Goal: Download file/media

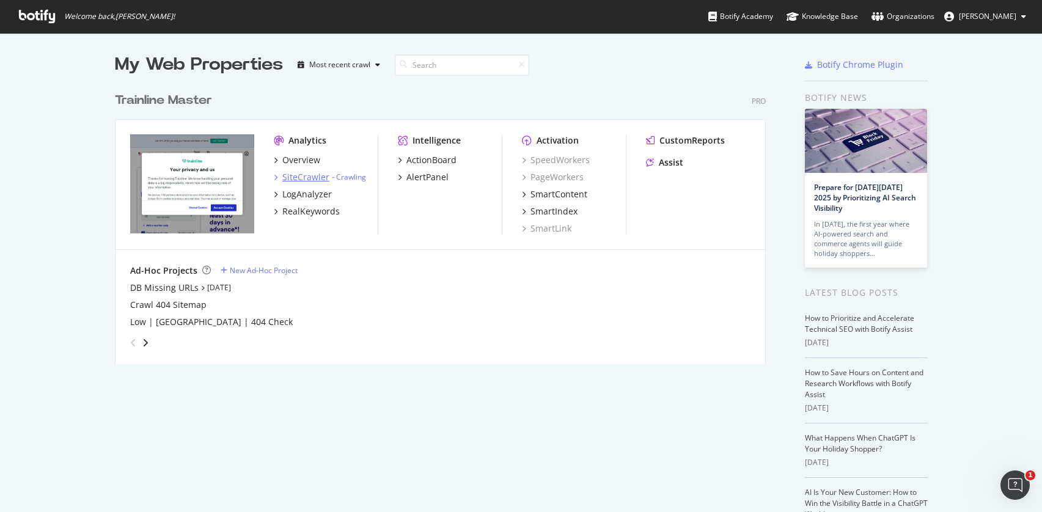
click at [297, 180] on div "SiteCrawler" at bounding box center [305, 177] width 47 height 12
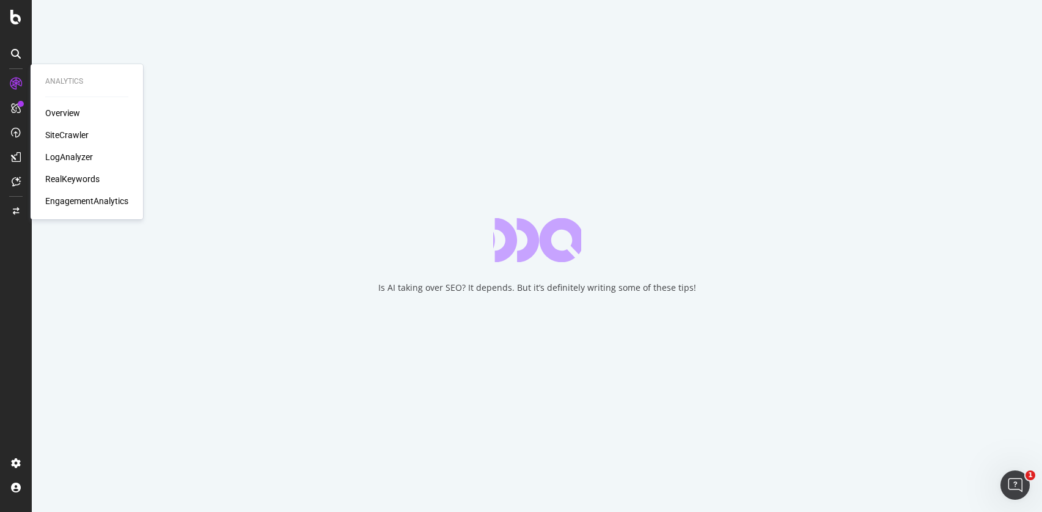
click at [73, 116] on div "Overview" at bounding box center [62, 113] width 35 height 12
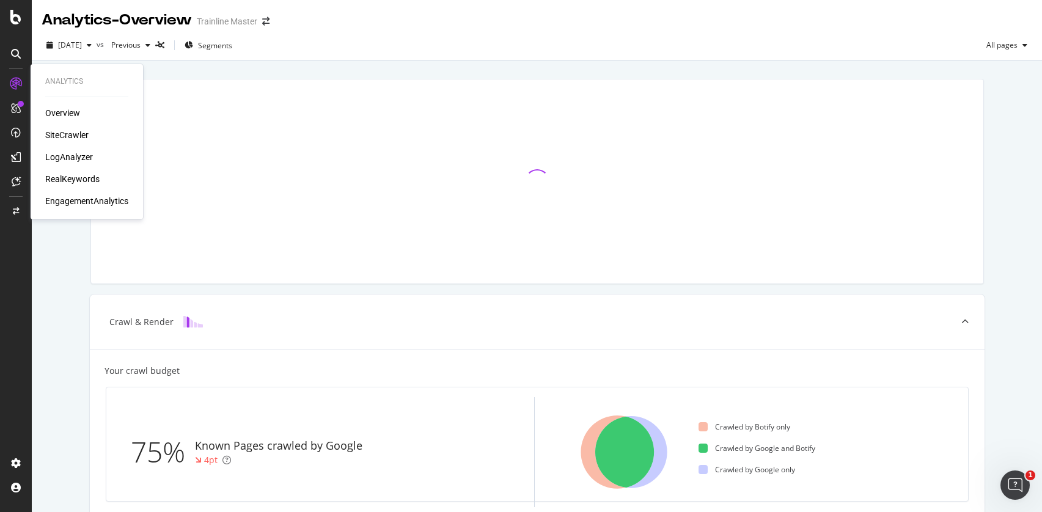
click at [64, 135] on div "SiteCrawler" at bounding box center [66, 135] width 43 height 12
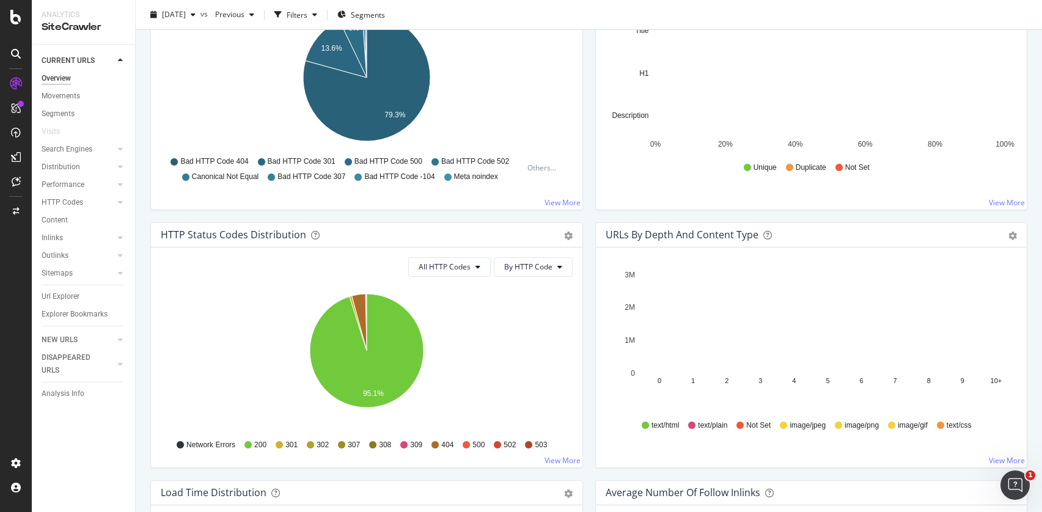
scroll to position [183, 0]
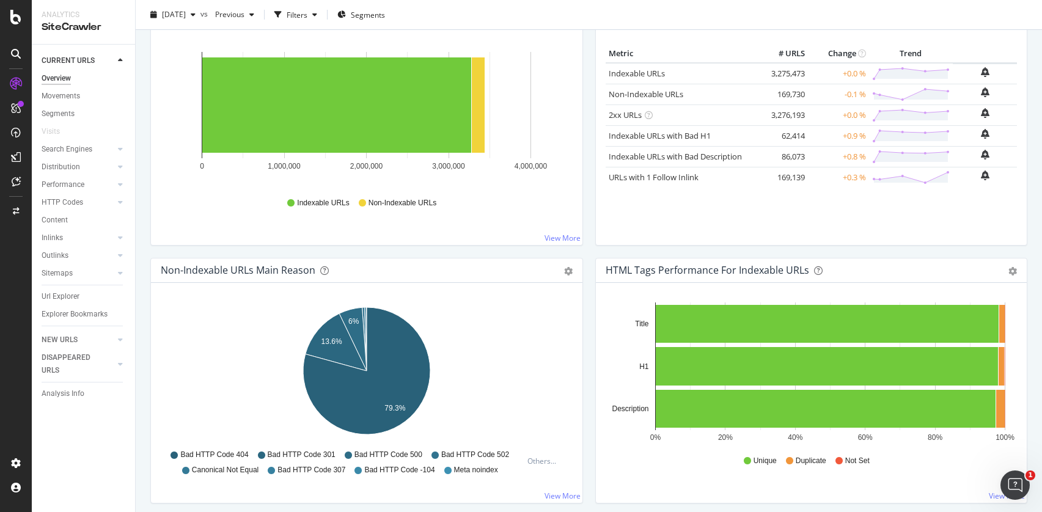
click at [63, 293] on div "Url Explorer" at bounding box center [61, 296] width 38 height 13
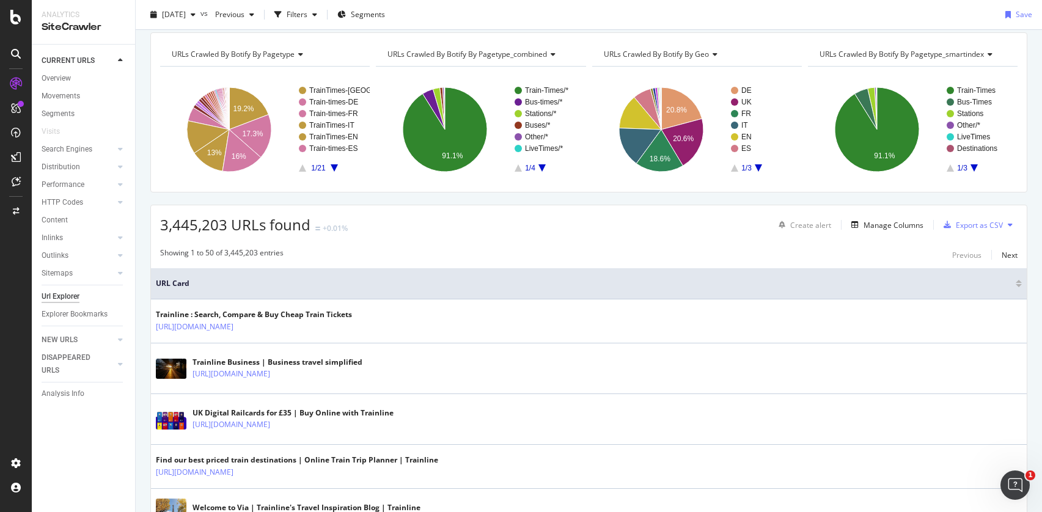
scroll to position [35, 0]
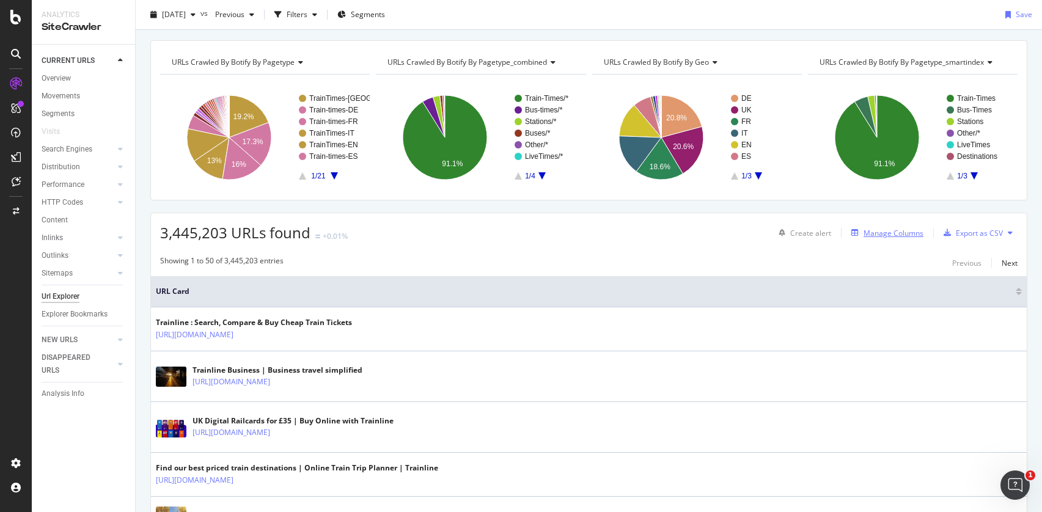
click at [893, 233] on div "Manage Columns" at bounding box center [894, 233] width 60 height 10
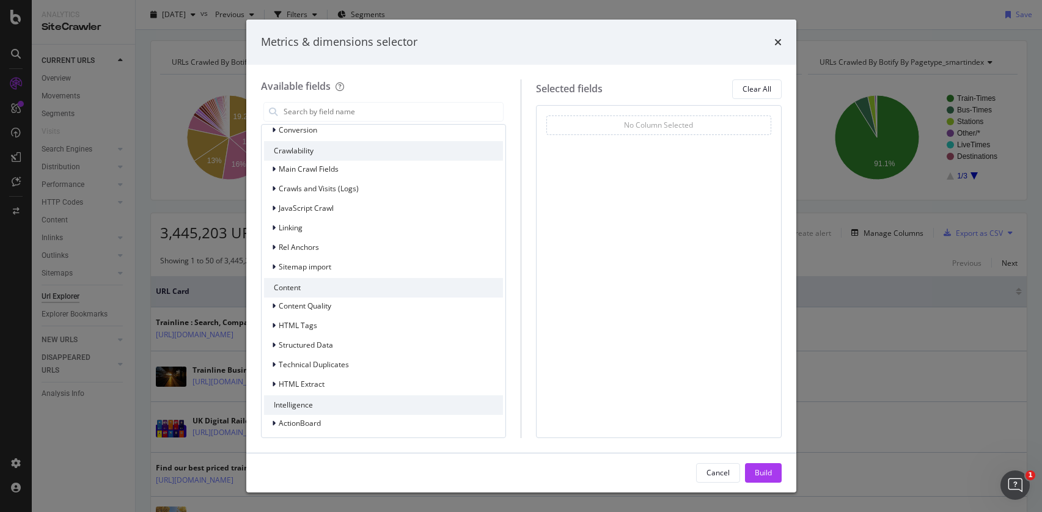
scroll to position [257, 0]
click at [274, 341] on icon "modal" at bounding box center [274, 340] width 4 height 7
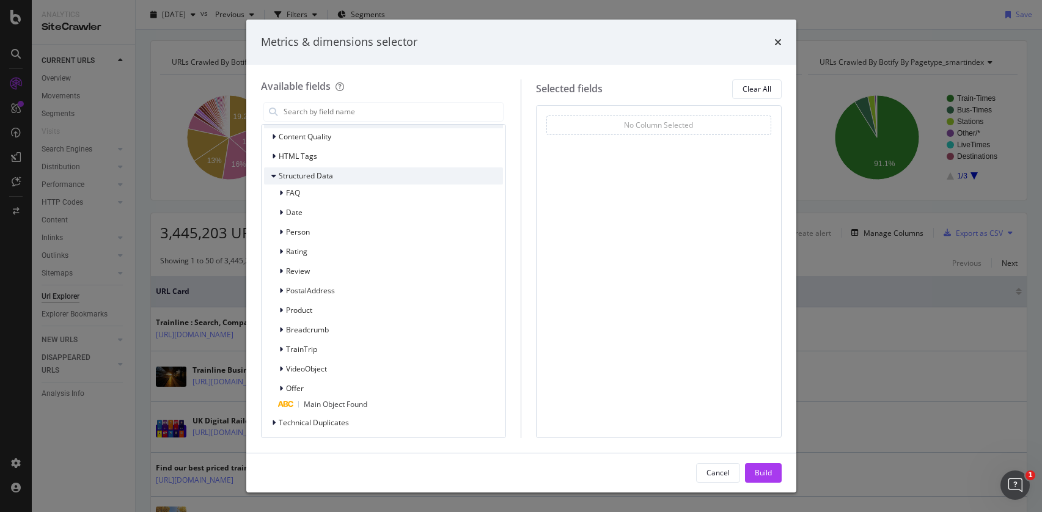
scroll to position [430, 0]
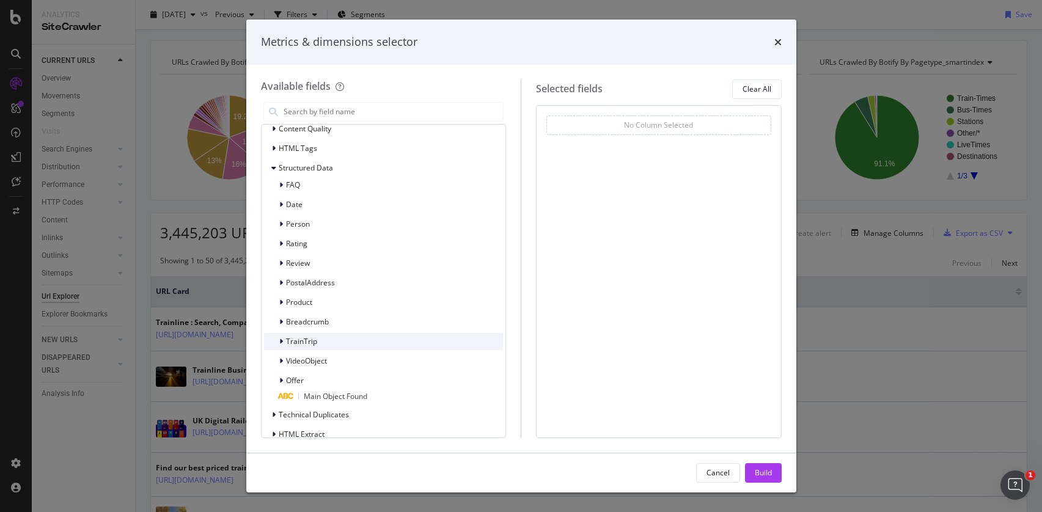
click at [282, 341] on div "modal" at bounding box center [282, 342] width 7 height 12
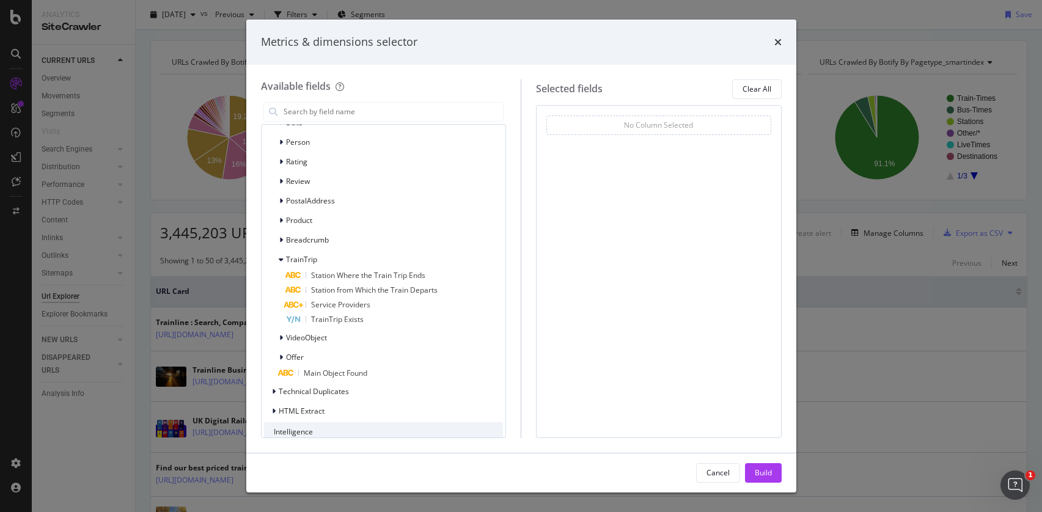
scroll to position [521, 0]
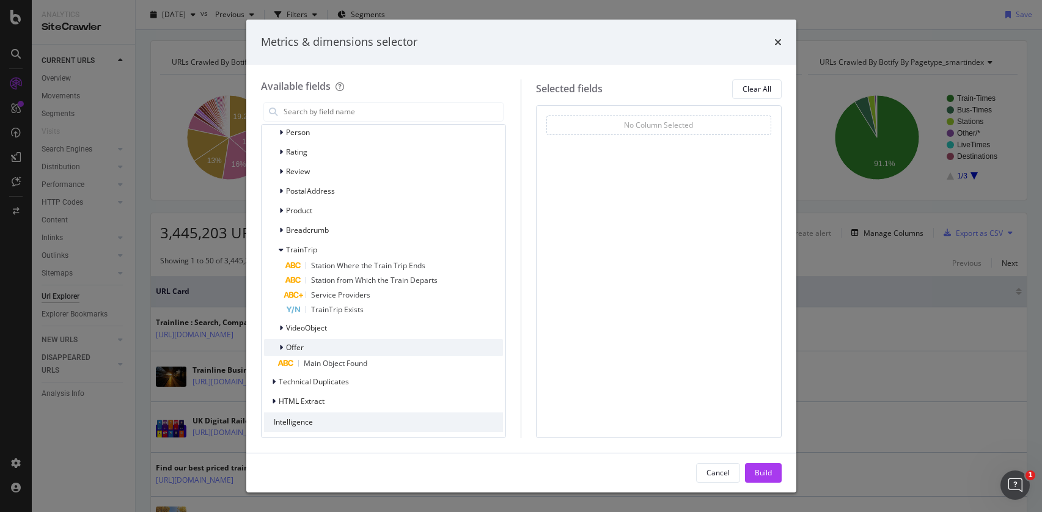
click at [281, 347] on icon "modal" at bounding box center [281, 347] width 4 height 7
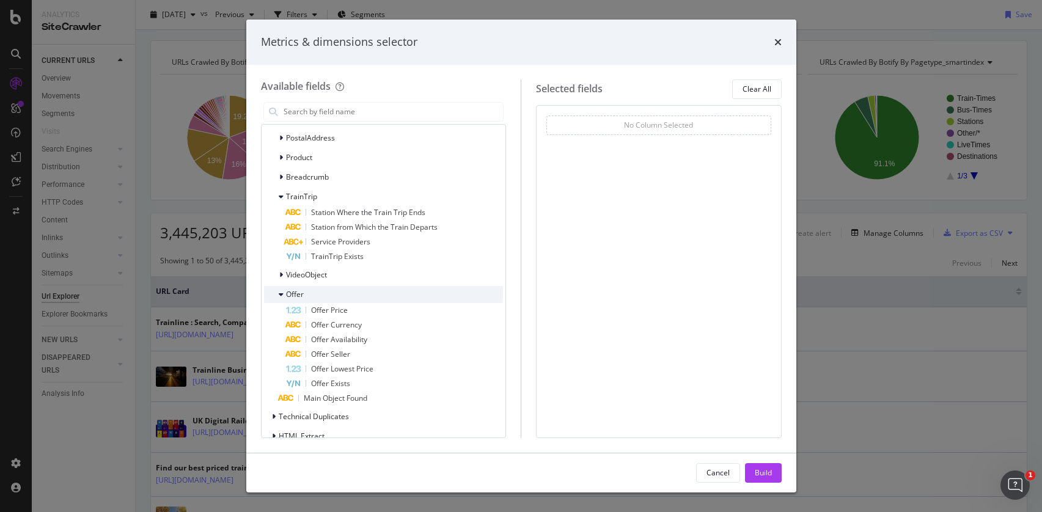
scroll to position [594, 0]
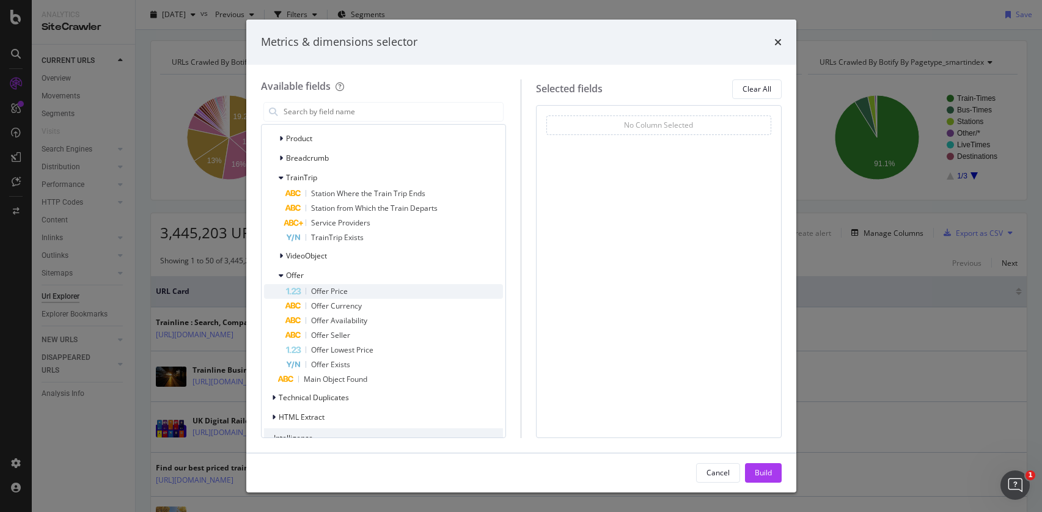
click at [324, 298] on div "Offer Price" at bounding box center [395, 291] width 218 height 15
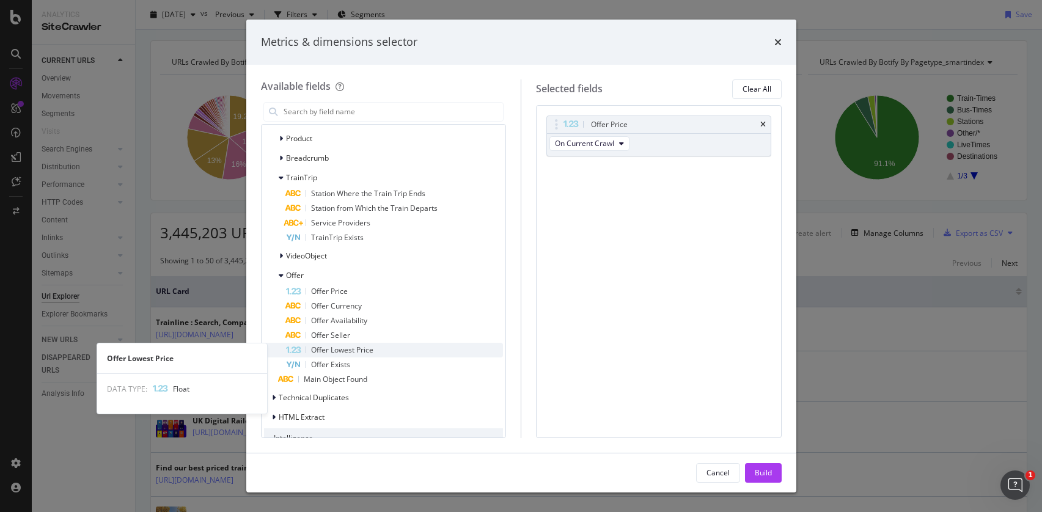
click at [326, 348] on span "Offer Lowest Price" at bounding box center [342, 350] width 62 height 10
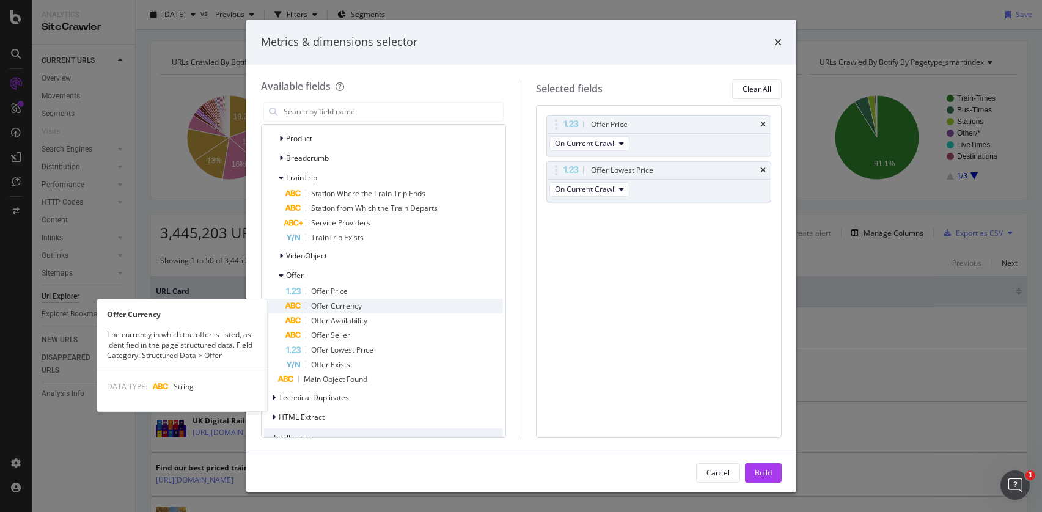
click at [323, 311] on span "Offer Currency" at bounding box center [336, 306] width 51 height 10
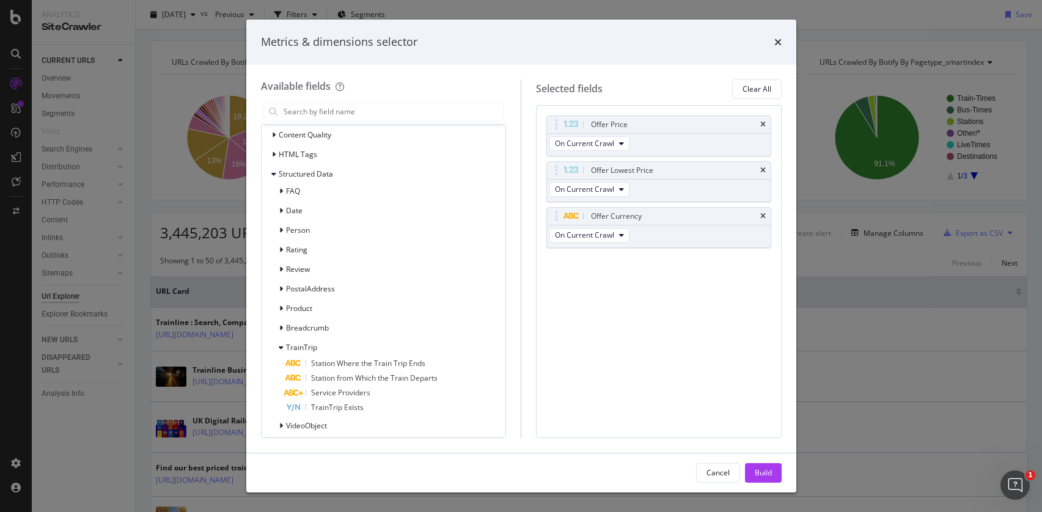
scroll to position [418, 0]
click at [757, 472] on div "Build" at bounding box center [763, 473] width 17 height 10
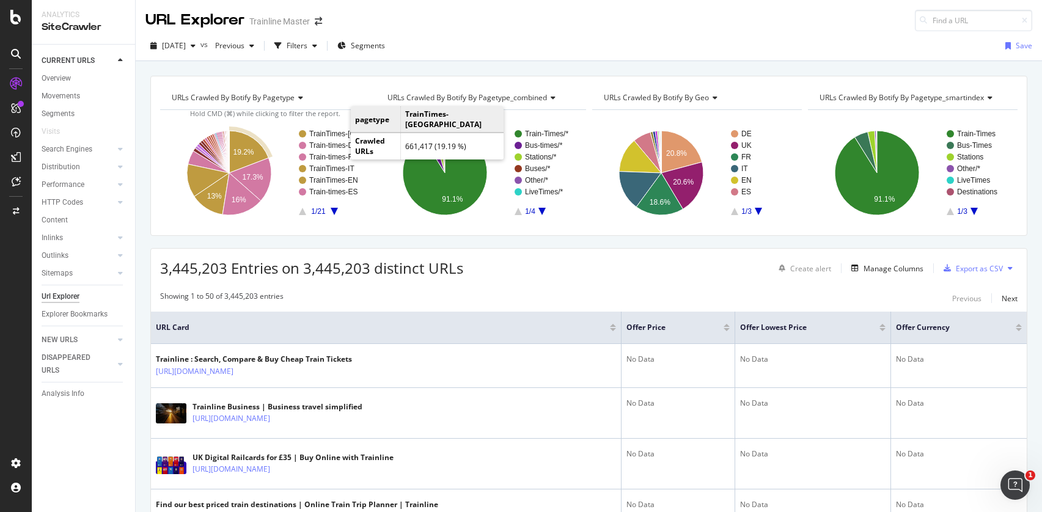
click at [339, 135] on text "TrainTimes-[GEOGRAPHIC_DATA]" at bounding box center [366, 134] width 115 height 9
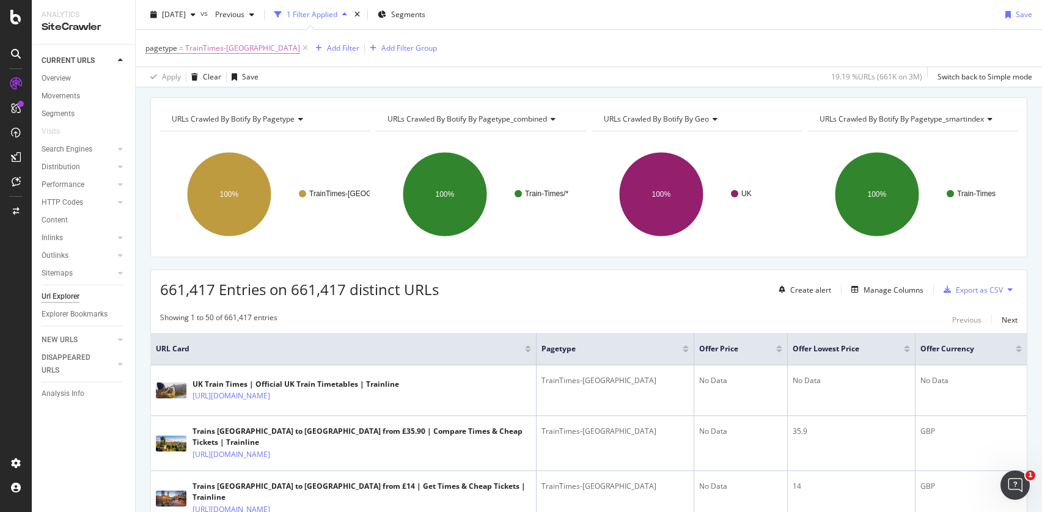
scroll to position [37, 0]
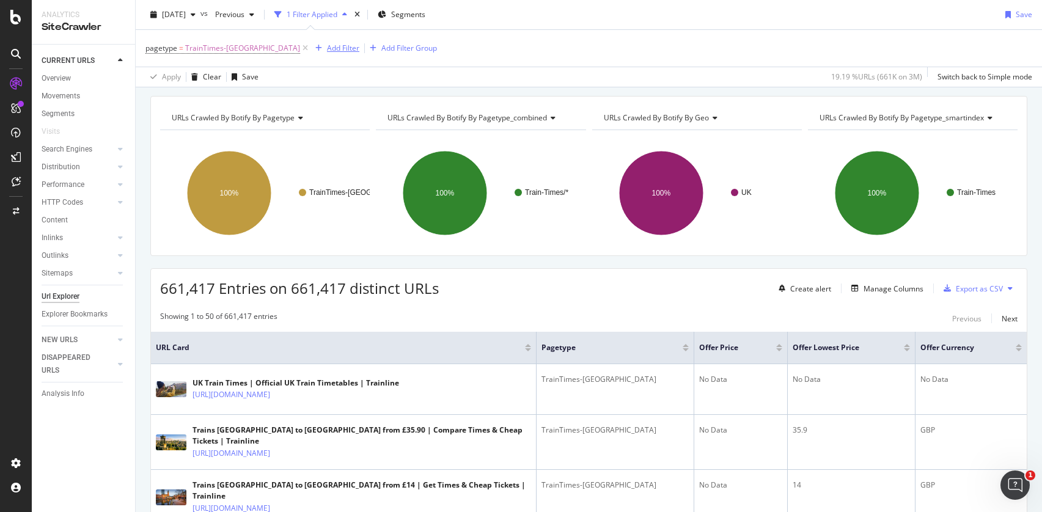
click at [327, 50] on div "Add Filter" at bounding box center [343, 48] width 32 height 10
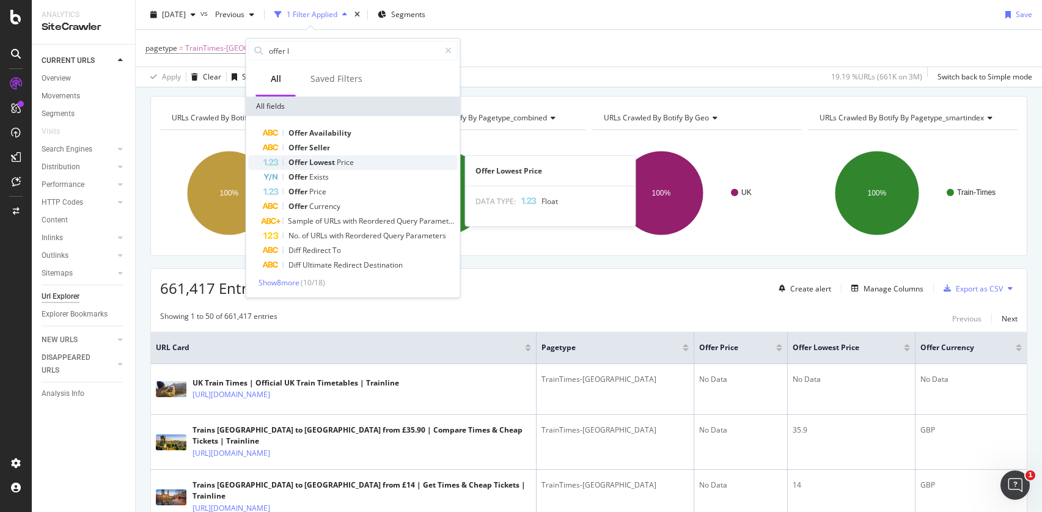
type input "offer l"
click at [336, 165] on span "Lowest" at bounding box center [323, 162] width 28 height 10
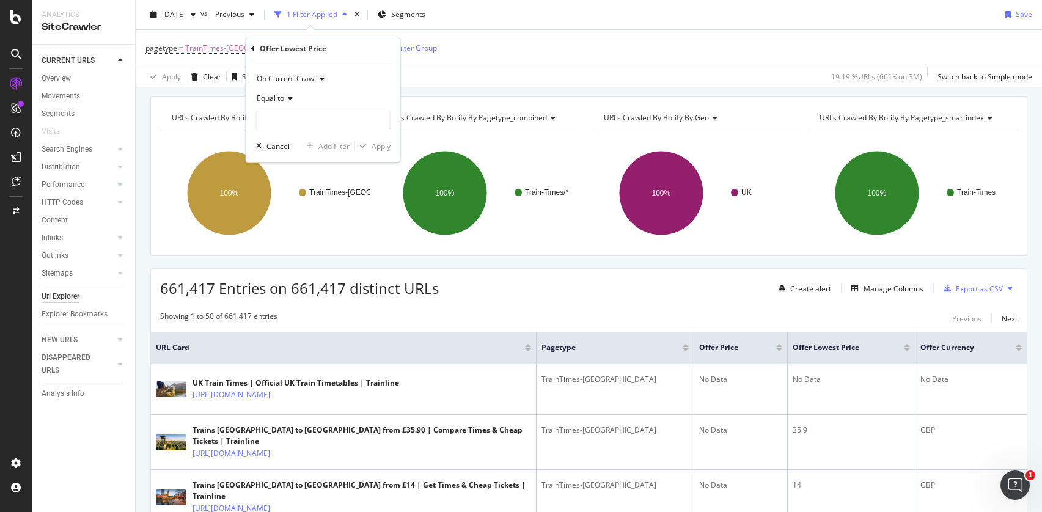
click at [281, 101] on span "Equal to" at bounding box center [271, 98] width 28 height 10
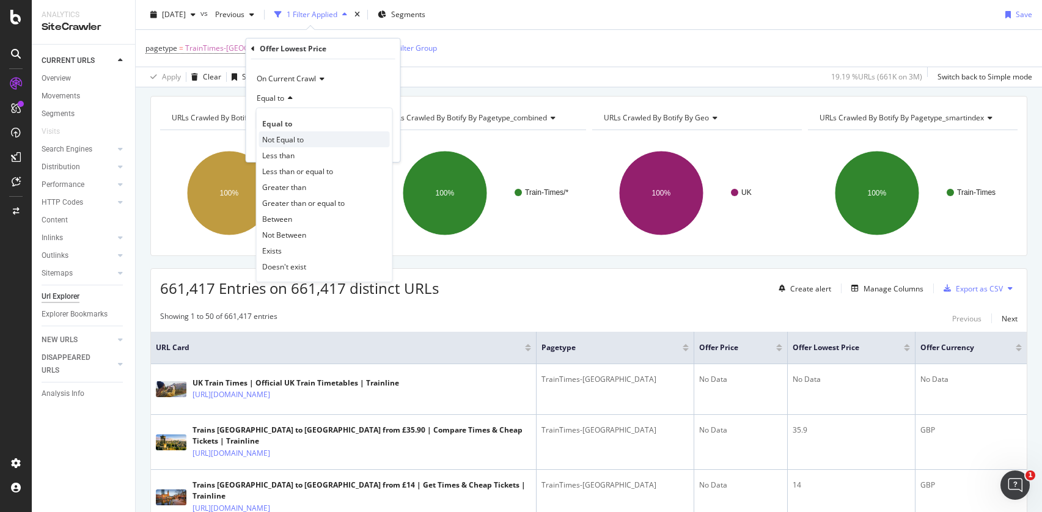
click at [282, 139] on span "Not Equal to" at bounding box center [283, 140] width 42 height 10
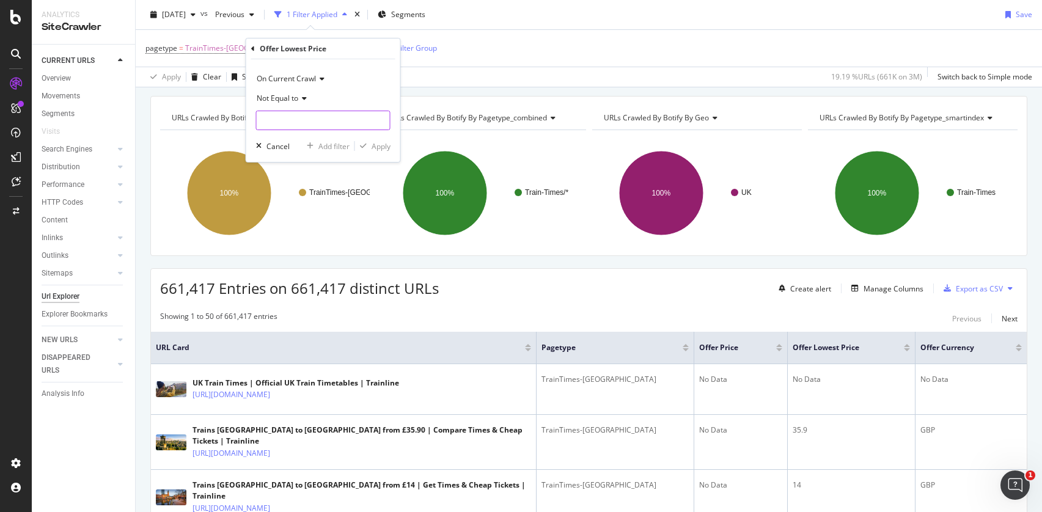
click at [319, 120] on input "number" at bounding box center [323, 121] width 135 height 20
click at [322, 119] on input "number" at bounding box center [323, 121] width 135 height 20
click at [380, 118] on input "1" at bounding box center [323, 121] width 135 height 20
type input "2"
click at [380, 118] on input "2" at bounding box center [323, 121] width 135 height 20
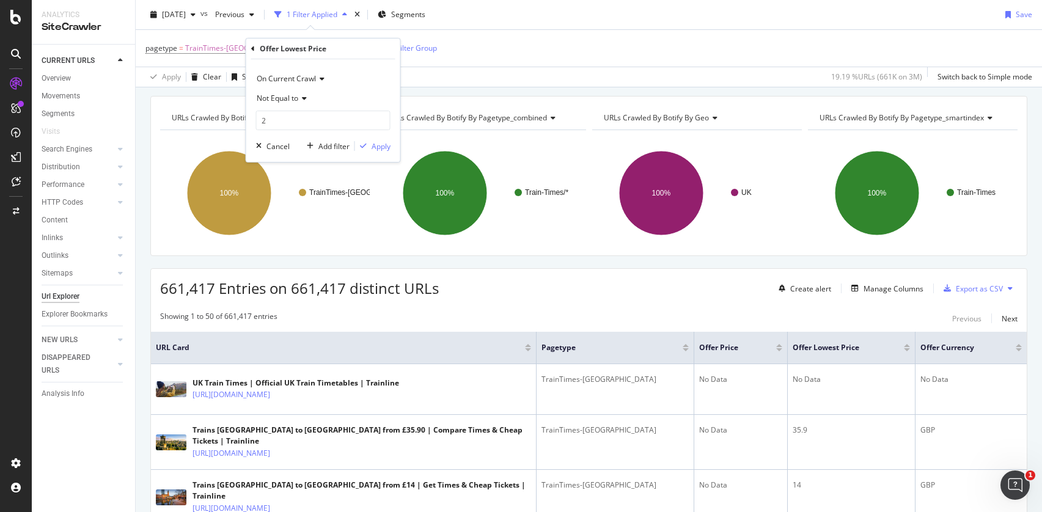
click at [301, 95] on icon at bounding box center [302, 98] width 9 height 7
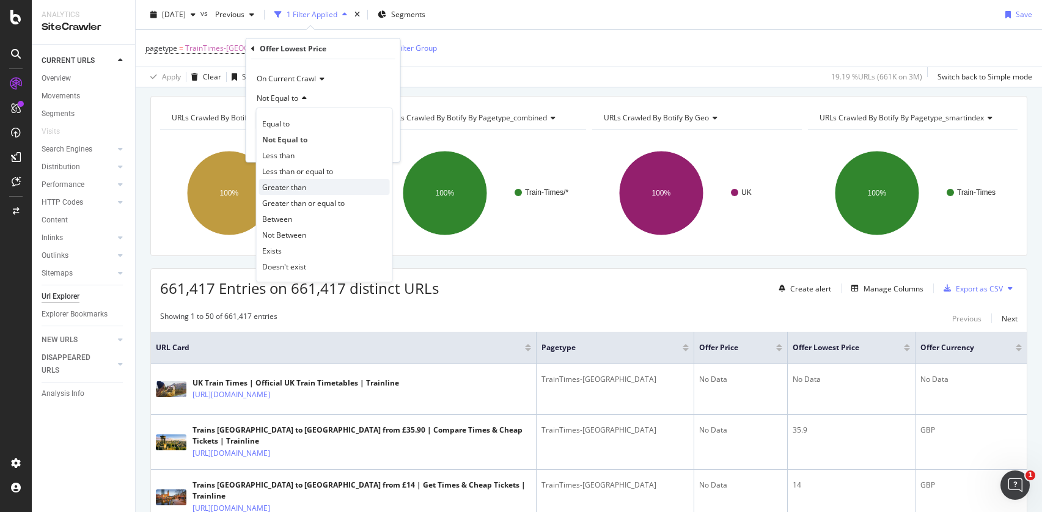
click at [298, 183] on span "Greater than" at bounding box center [284, 187] width 44 height 10
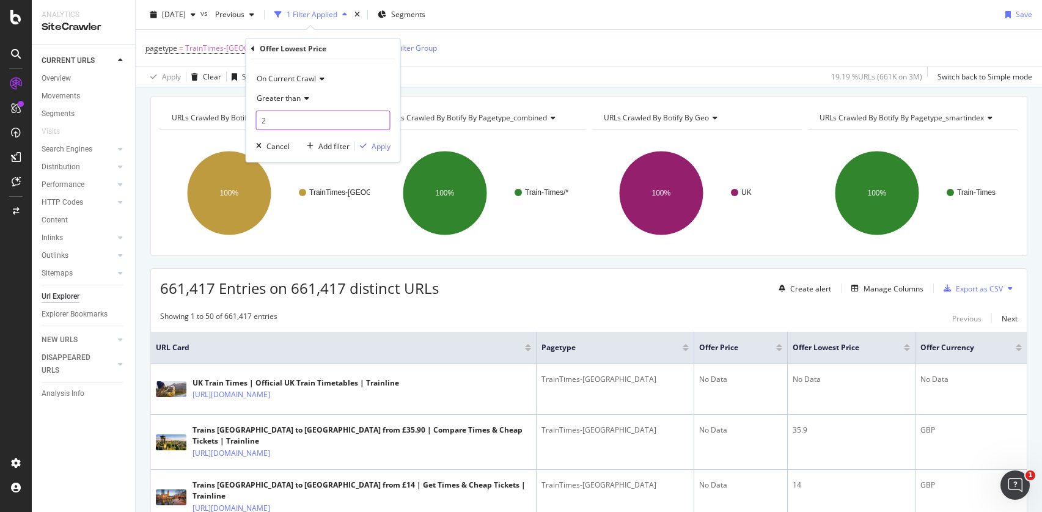
click at [287, 126] on input "2" at bounding box center [323, 121] width 135 height 20
type input "0"
click at [387, 147] on div "Apply" at bounding box center [381, 146] width 19 height 10
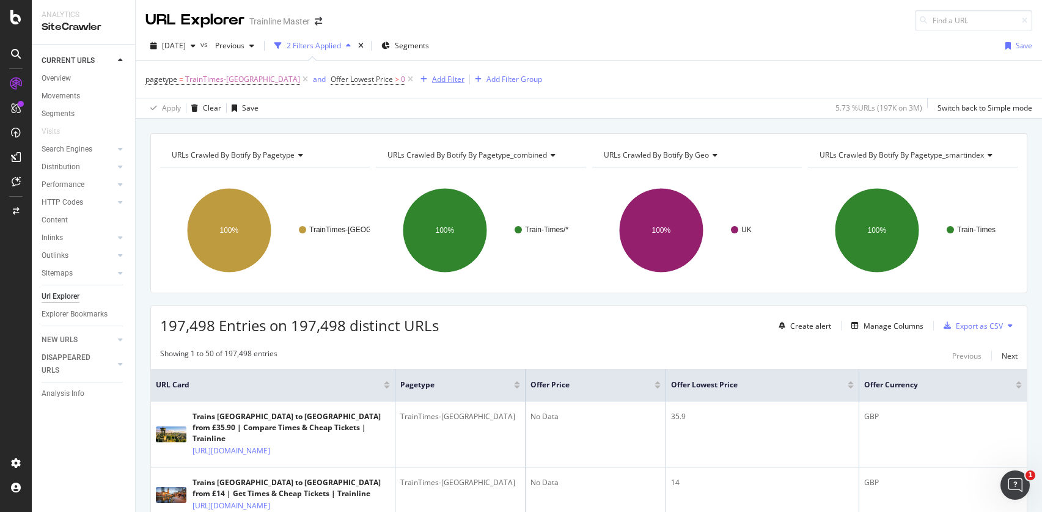
click at [432, 81] on div "Add Filter" at bounding box center [448, 79] width 32 height 10
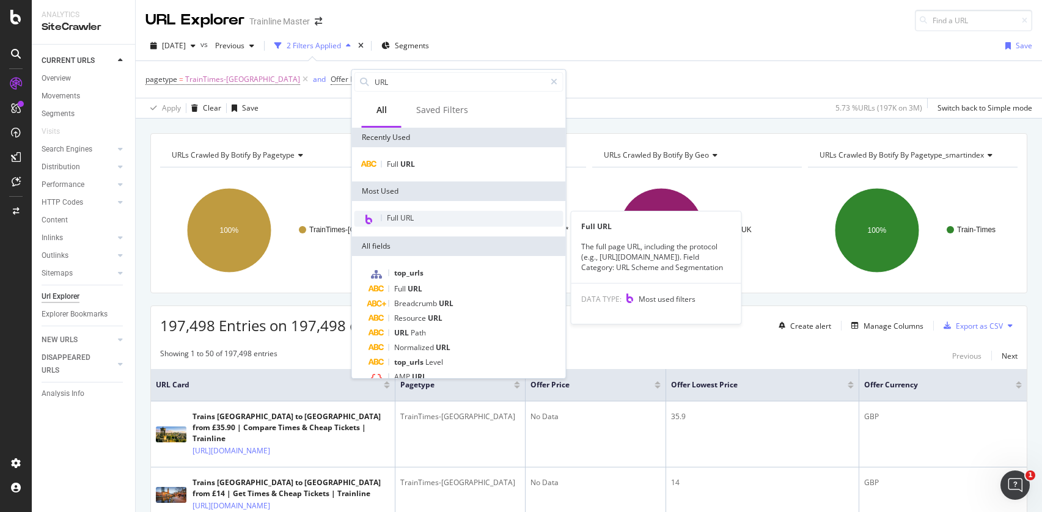
type input "URL"
click at [418, 222] on div "Full URL" at bounding box center [459, 219] width 209 height 16
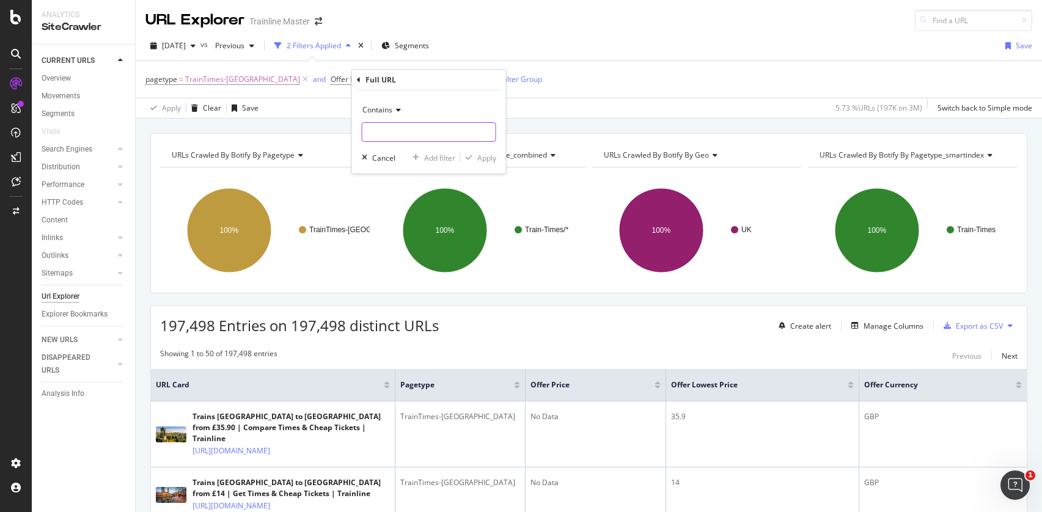
click at [399, 128] on input "text" at bounding box center [429, 132] width 133 height 20
type input "L"
type input "[GEOGRAPHIC_DATA]"
click at [484, 158] on div "Apply" at bounding box center [486, 158] width 19 height 10
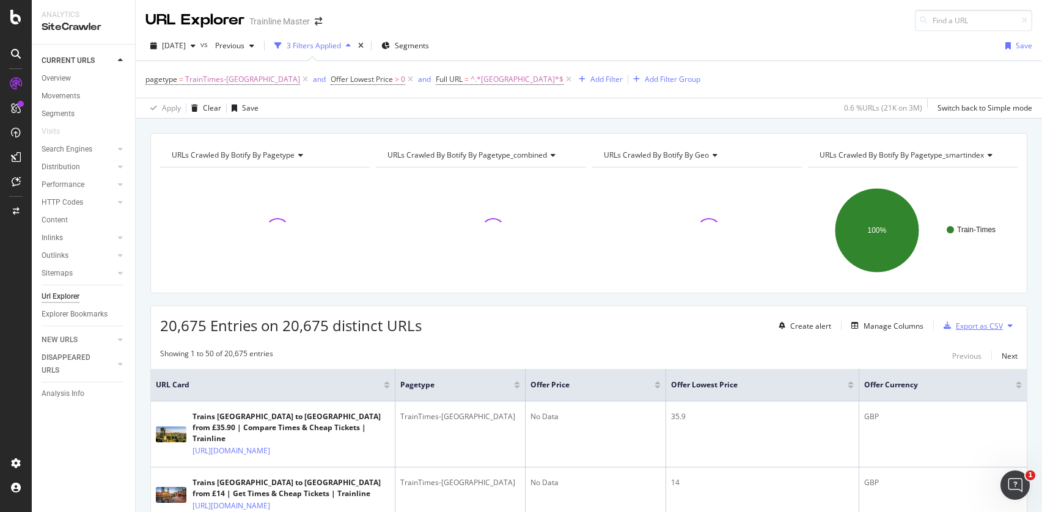
click at [980, 327] on div "Export as CSV" at bounding box center [979, 326] width 47 height 10
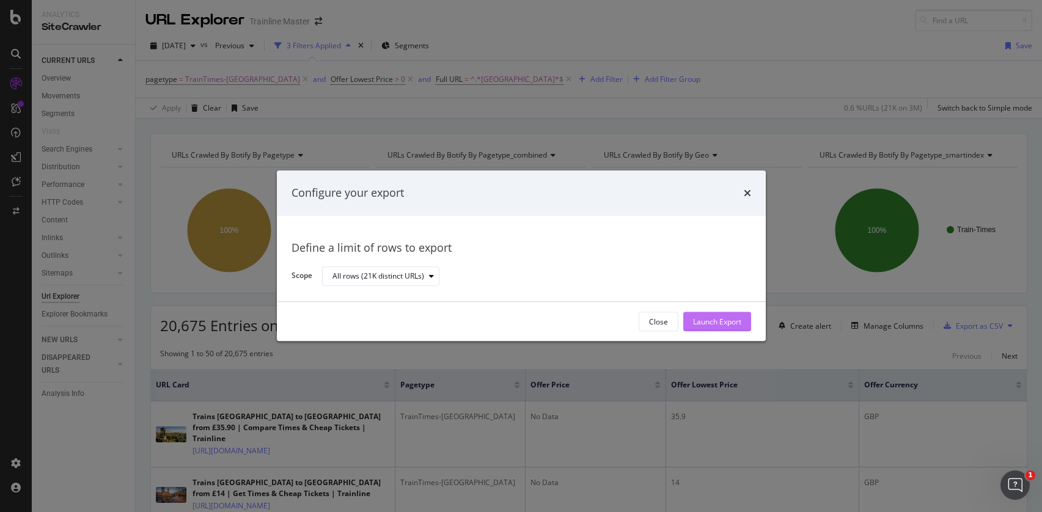
click at [716, 327] on div "Launch Export" at bounding box center [717, 322] width 48 height 18
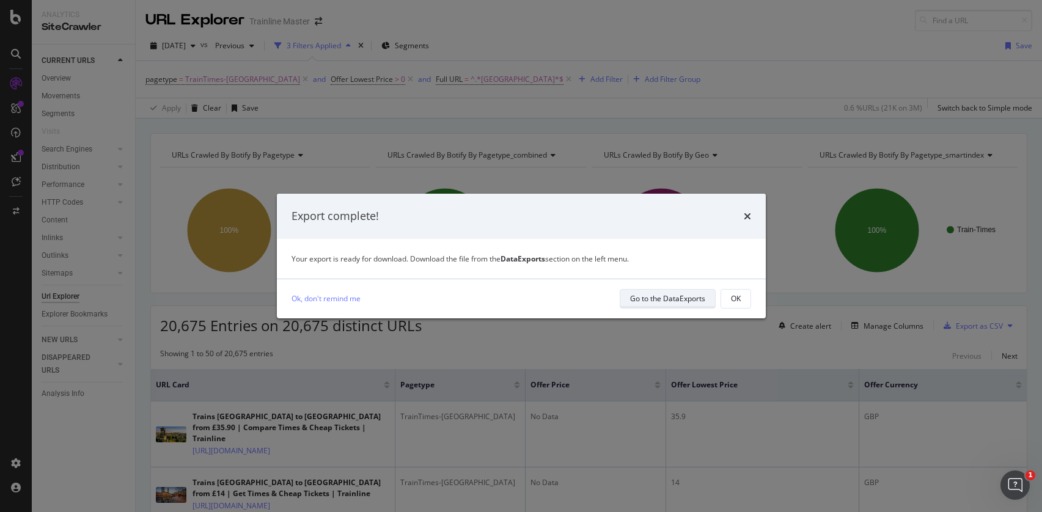
click at [656, 297] on div "Go to the DataExports" at bounding box center [667, 298] width 75 height 10
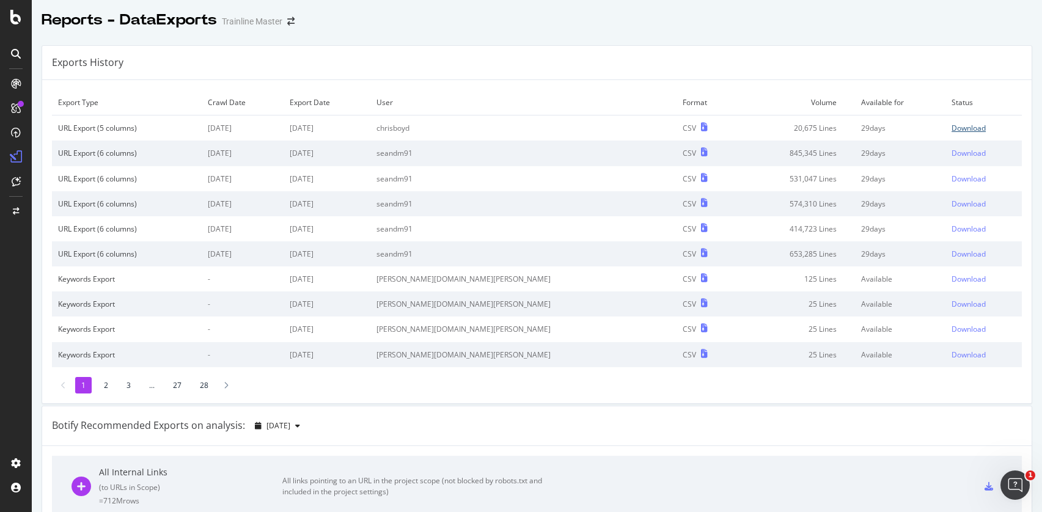
click at [952, 127] on div "Download" at bounding box center [969, 128] width 34 height 10
